Goal: Task Accomplishment & Management: Use online tool/utility

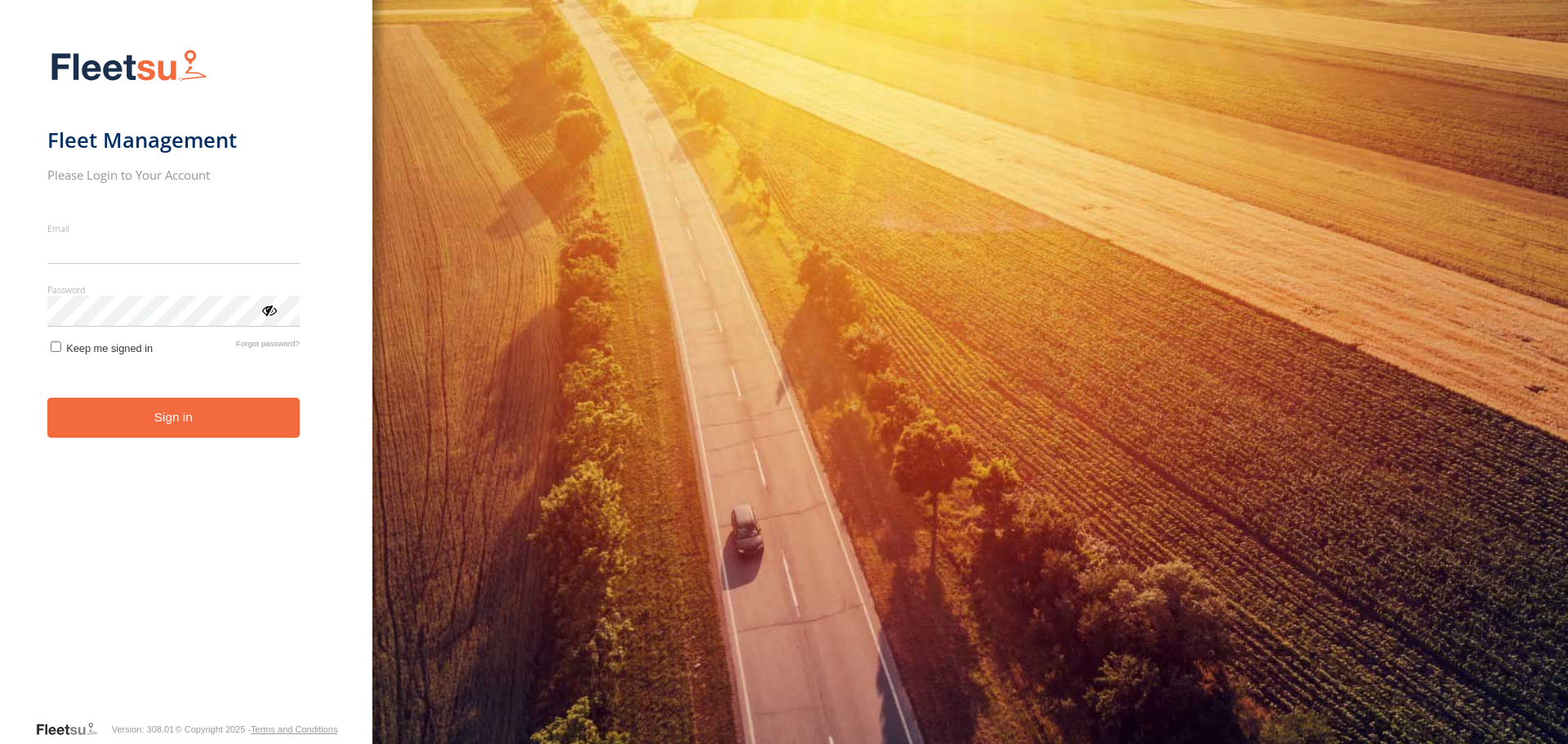
type input "**********"
click at [121, 437] on button "Sign in" at bounding box center [174, 417] width 253 height 40
click at [134, 407] on button "Sign in" at bounding box center [174, 417] width 253 height 40
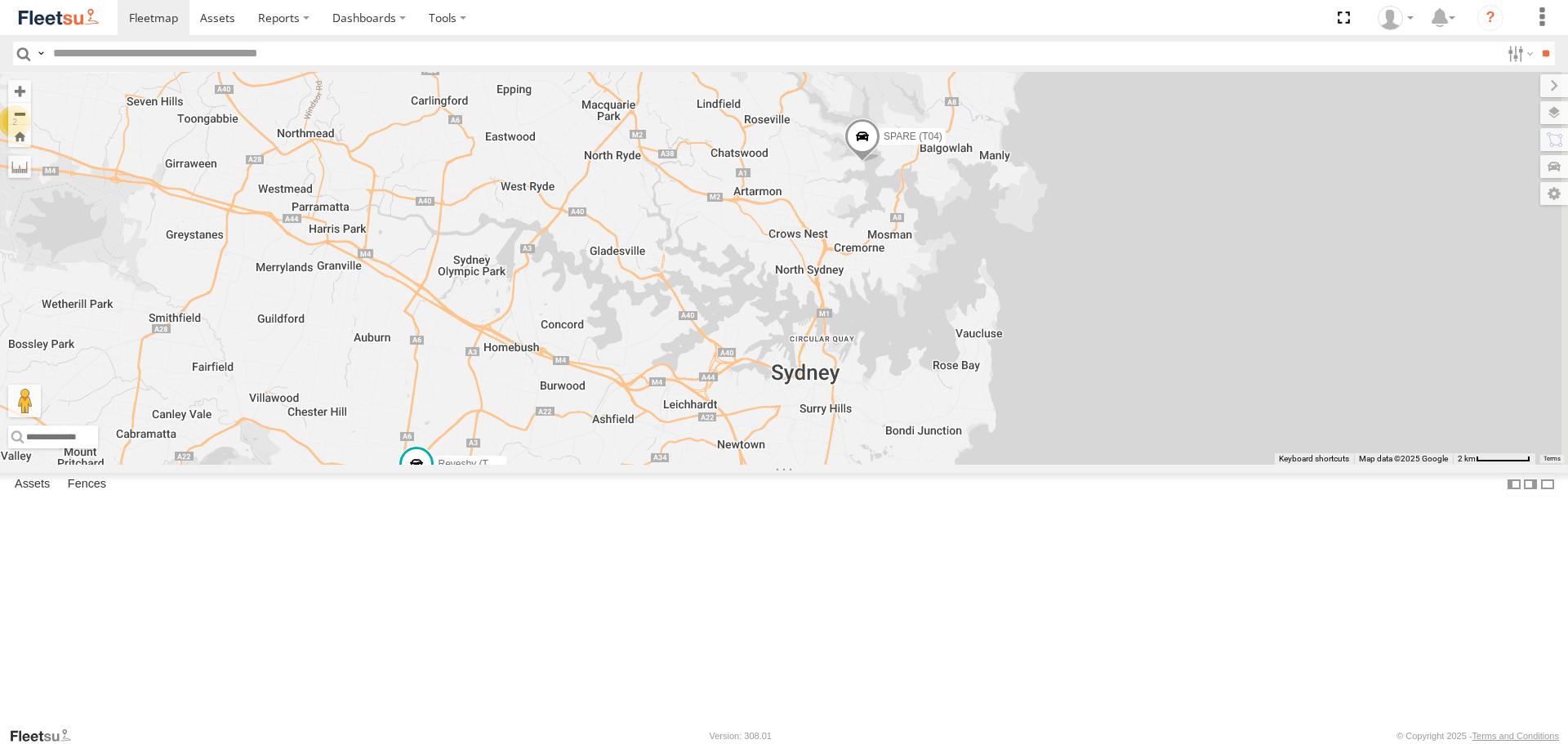
drag, startPoint x: 871, startPoint y: 518, endPoint x: 836, endPoint y: 521, distance: 35.1
click at [836, 464] on div "Rural (T08 - [PERSON_NAME]) Blacktown #1 (T09 - [PERSON_NAME]) Revesby (T07 - […" at bounding box center [784, 268] width 1568 height 392
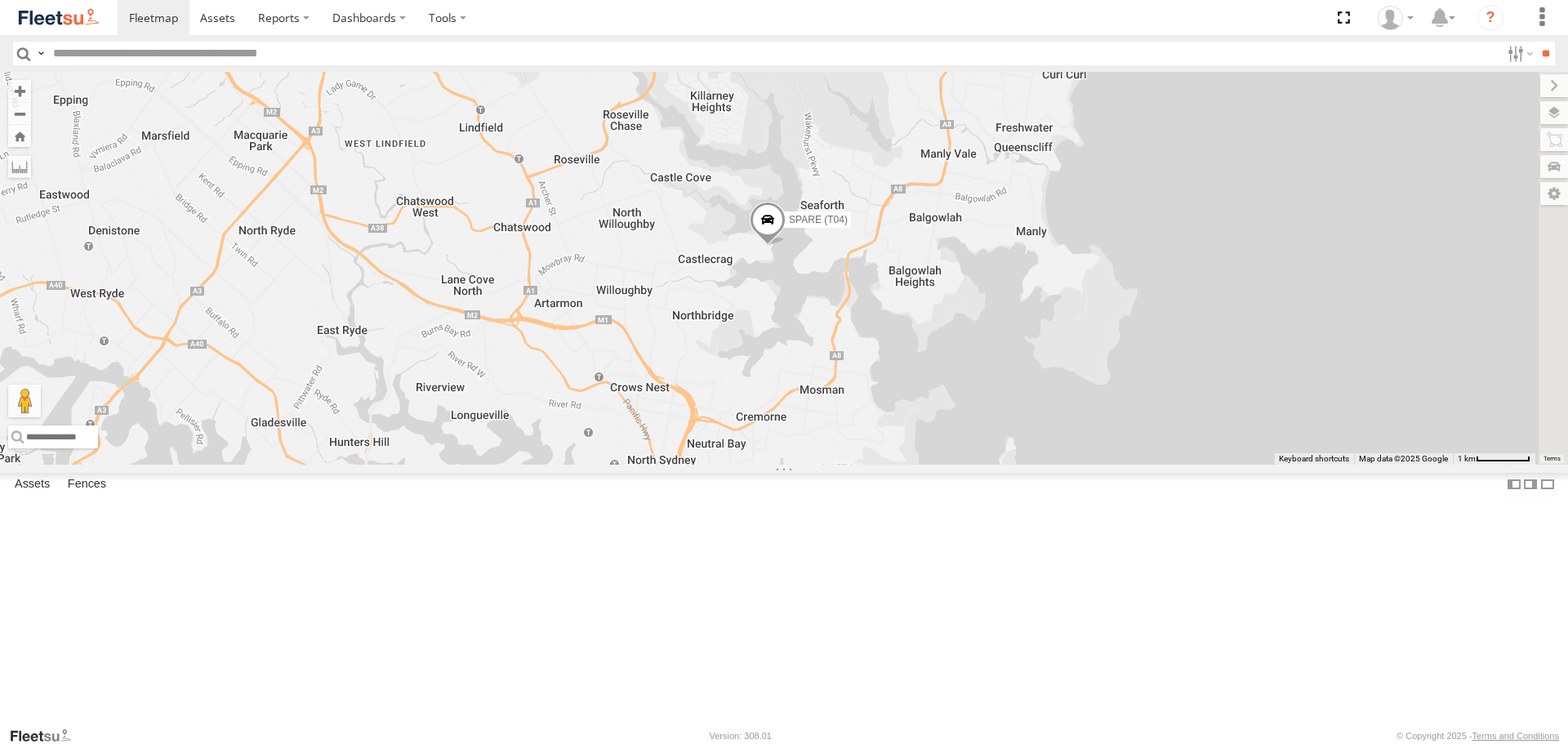
drag, startPoint x: 1080, startPoint y: 305, endPoint x: 874, endPoint y: 351, distance: 211.1
click at [874, 351] on div "Rural (T08 - [PERSON_NAME]) Blacktown #1 (T09 - [PERSON_NAME]) Revesby (T07 - […" at bounding box center [784, 268] width 1568 height 392
